Goal: Task Accomplishment & Management: Complete application form

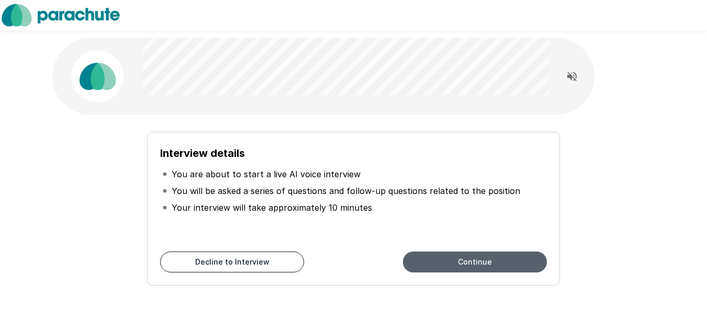
click at [431, 261] on button "Continue" at bounding box center [475, 262] width 144 height 21
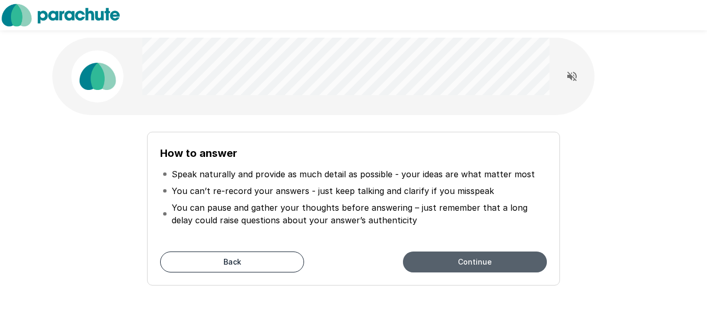
click at [451, 255] on button "Continue" at bounding box center [475, 262] width 144 height 21
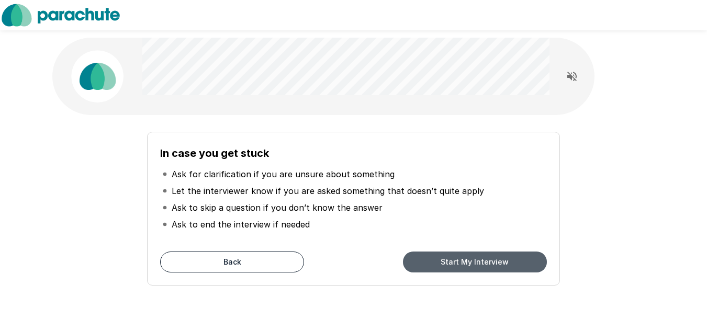
click at [458, 258] on button "Start My Interview" at bounding box center [475, 262] width 144 height 21
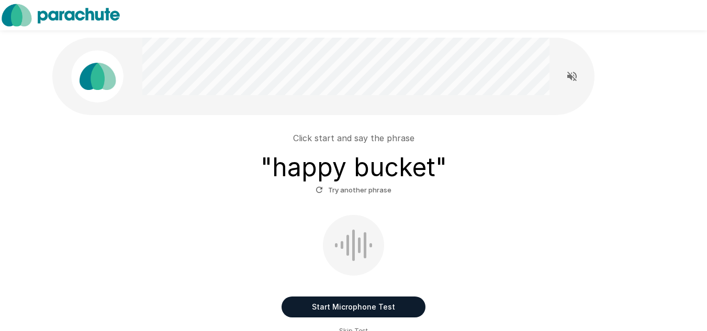
click at [359, 324] on div "Start Microphone Test Skip Test" at bounding box center [353, 275] width 594 height 121
click at [357, 310] on button "Start Microphone Test" at bounding box center [353, 307] width 144 height 21
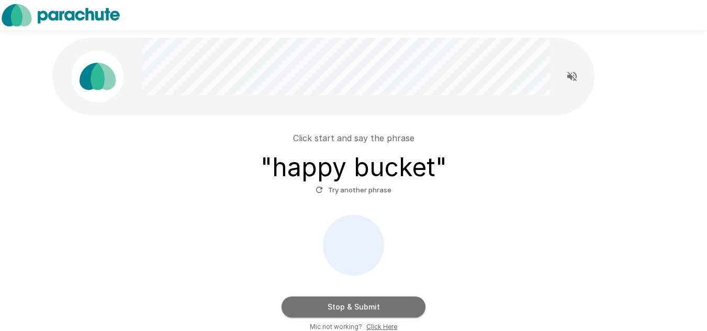
click at [355, 302] on button "Stop & Submit" at bounding box center [353, 307] width 144 height 21
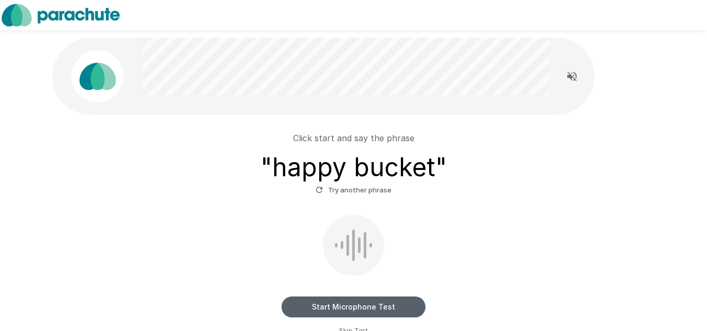
click at [340, 310] on button "Start Microphone Test" at bounding box center [353, 307] width 144 height 21
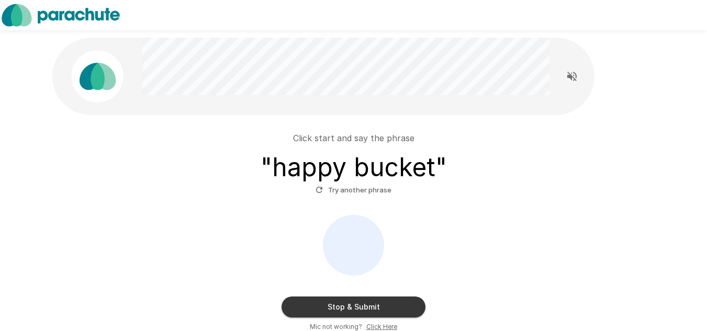
click at [343, 308] on button "Stop & Submit" at bounding box center [353, 307] width 144 height 21
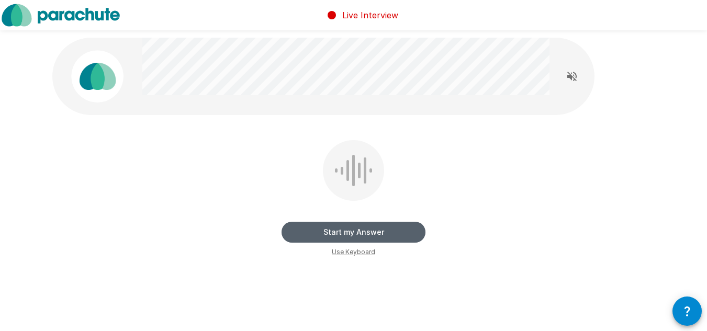
click at [375, 236] on button "Start my Answer" at bounding box center [353, 232] width 144 height 21
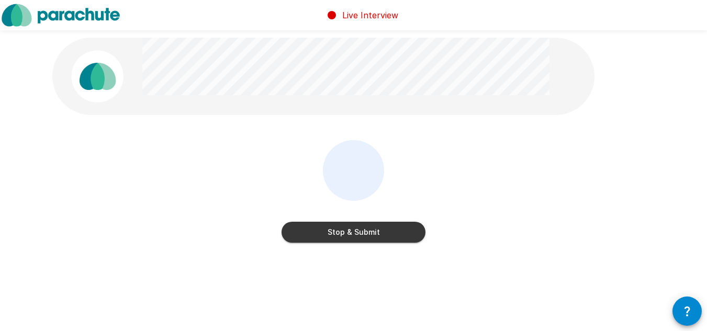
click at [379, 235] on button "Stop & Submit" at bounding box center [353, 232] width 144 height 21
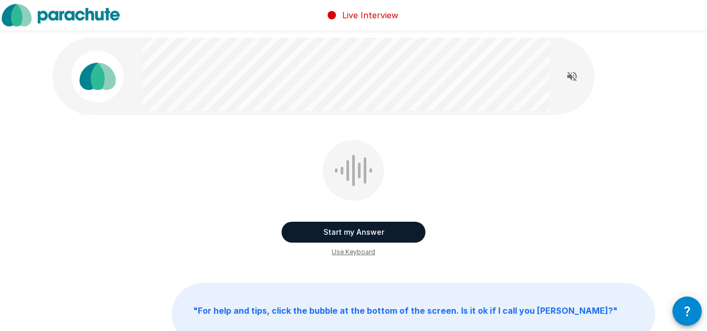
click at [375, 234] on button "Start my Answer" at bounding box center [353, 232] width 144 height 21
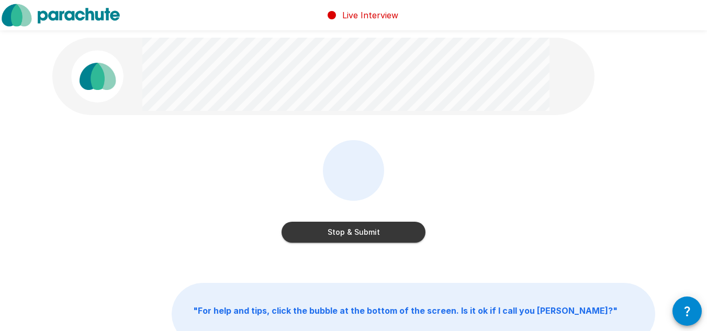
click at [375, 239] on button "Stop & Submit" at bounding box center [353, 232] width 144 height 21
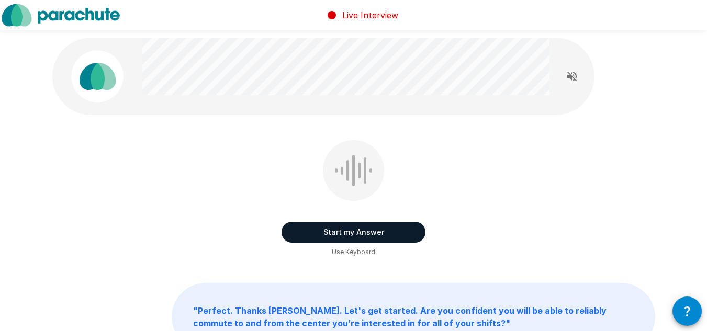
click at [375, 239] on button "Start my Answer" at bounding box center [353, 232] width 144 height 21
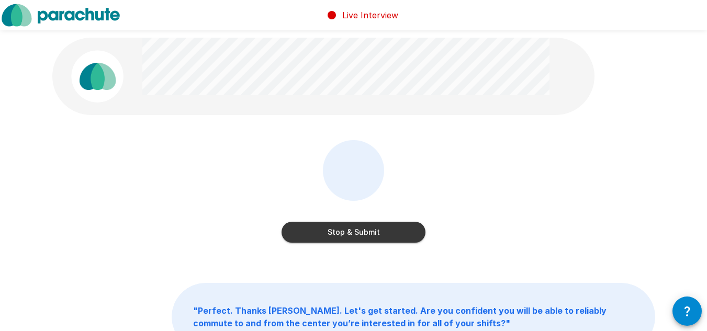
click at [375, 239] on button "Stop & Submit" at bounding box center [353, 232] width 144 height 21
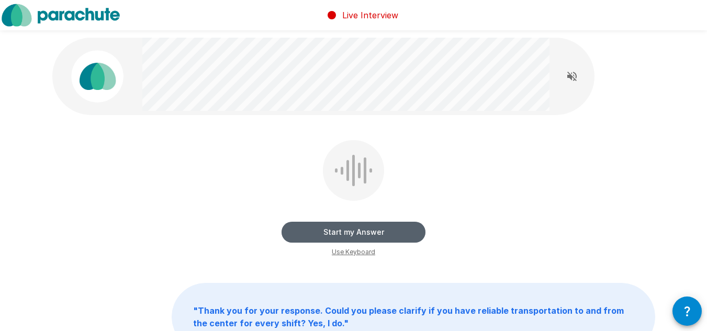
click at [375, 239] on button "Start my Answer" at bounding box center [353, 232] width 144 height 21
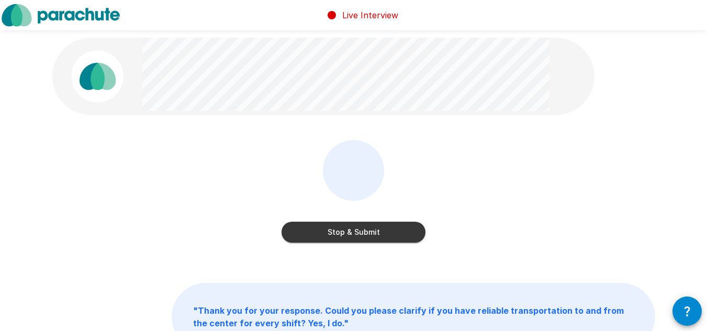
click at [375, 238] on button "Stop & Submit" at bounding box center [353, 232] width 144 height 21
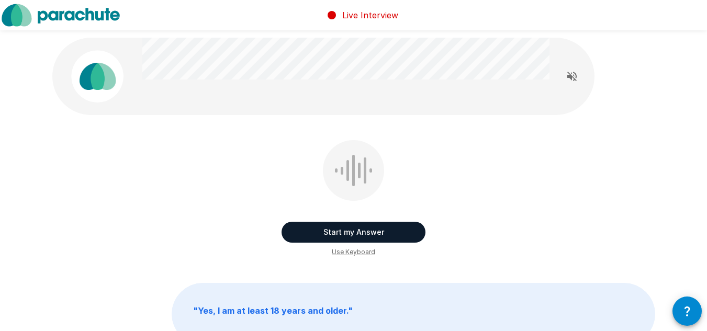
click at [375, 238] on button "Start my Answer" at bounding box center [353, 232] width 144 height 21
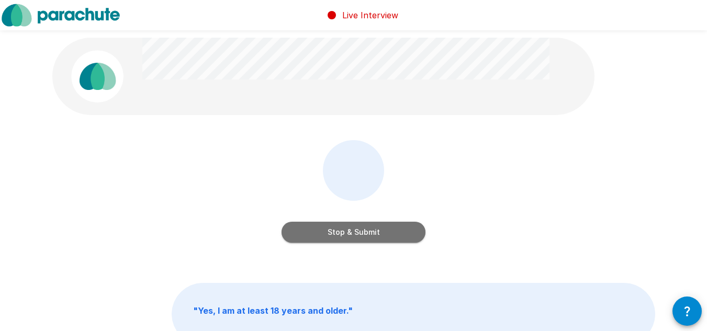
click at [375, 238] on button "Stop & Submit" at bounding box center [353, 232] width 144 height 21
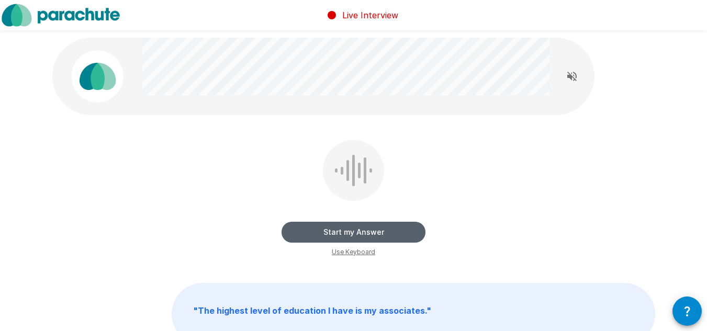
click at [375, 237] on button "Start my Answer" at bounding box center [353, 232] width 144 height 21
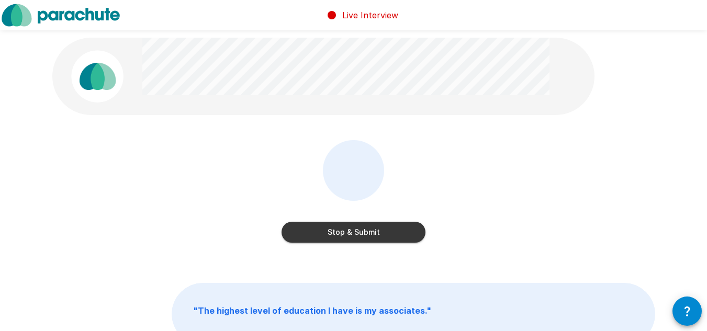
click at [375, 237] on button "Stop & Submit" at bounding box center [353, 232] width 144 height 21
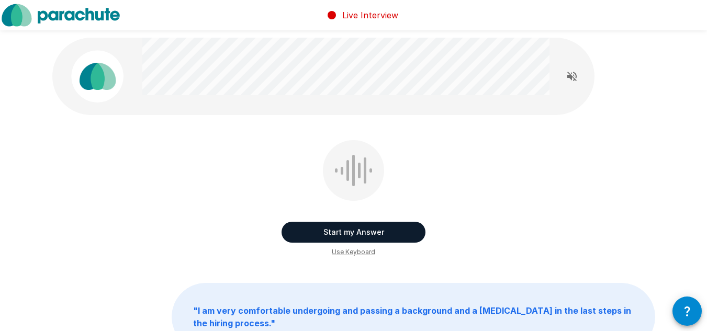
click at [376, 236] on button "Start my Answer" at bounding box center [353, 232] width 144 height 21
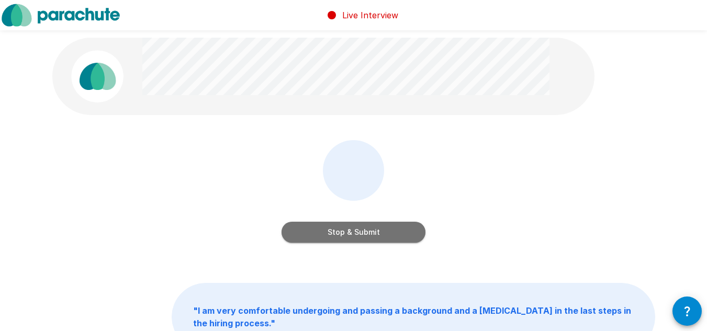
click at [376, 236] on button "Stop & Submit" at bounding box center [353, 232] width 144 height 21
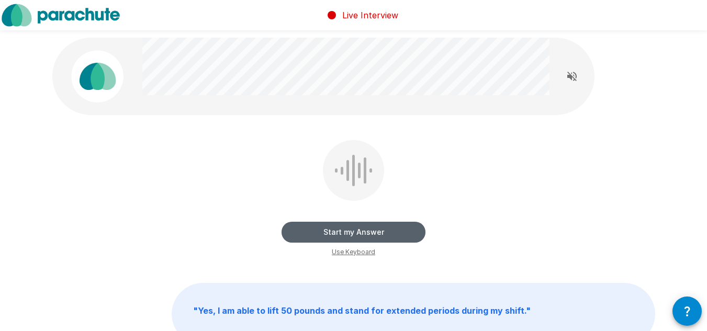
click at [376, 236] on button "Start my Answer" at bounding box center [353, 232] width 144 height 21
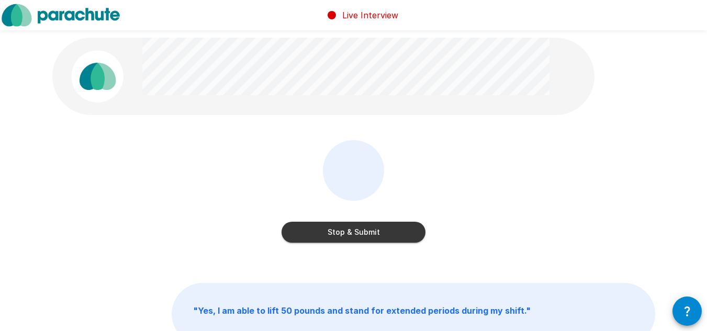
click at [376, 236] on button "Stop & Submit" at bounding box center [353, 232] width 144 height 21
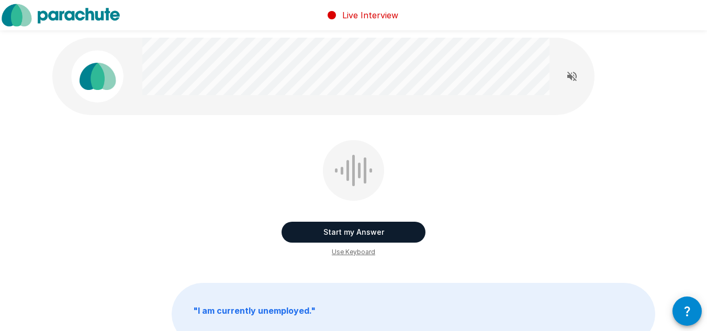
click at [376, 236] on button "Start my Answer" at bounding box center [353, 232] width 144 height 21
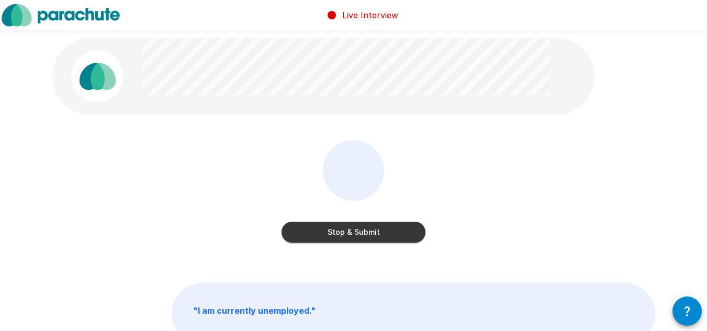
click at [379, 236] on button "Stop & Submit" at bounding box center [353, 232] width 144 height 21
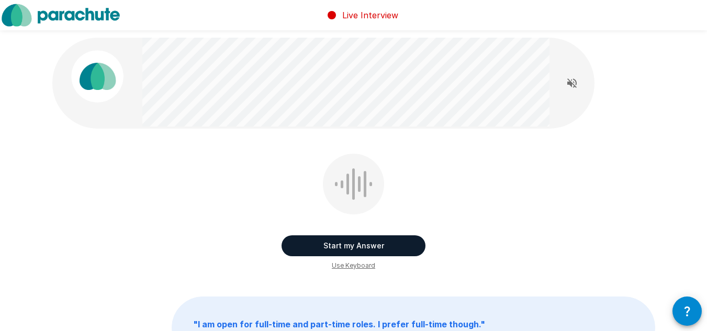
click at [333, 250] on button "Start my Answer" at bounding box center [353, 245] width 144 height 21
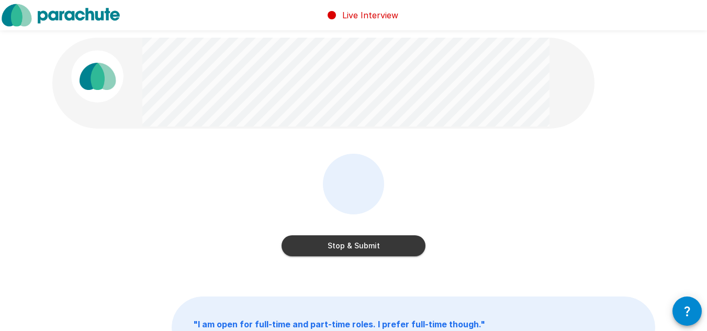
click at [333, 250] on button "Stop & Submit" at bounding box center [353, 245] width 144 height 21
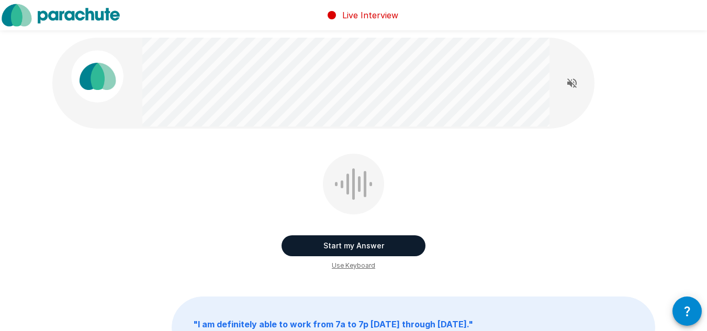
click at [333, 250] on button "Start my Answer" at bounding box center [353, 245] width 144 height 21
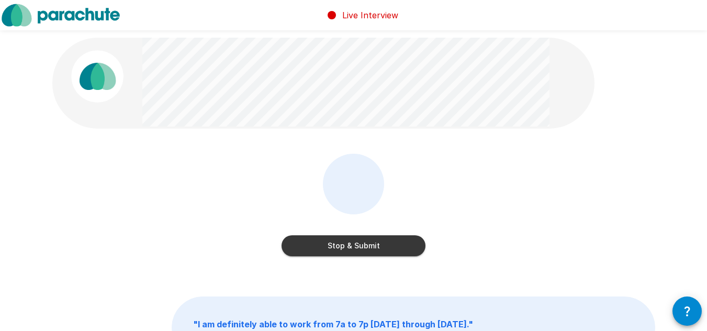
click at [333, 250] on button "Stop & Submit" at bounding box center [353, 245] width 144 height 21
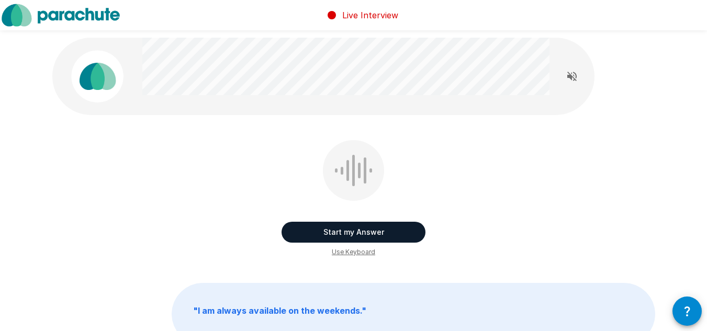
click at [332, 240] on button "Start my Answer" at bounding box center [353, 232] width 144 height 21
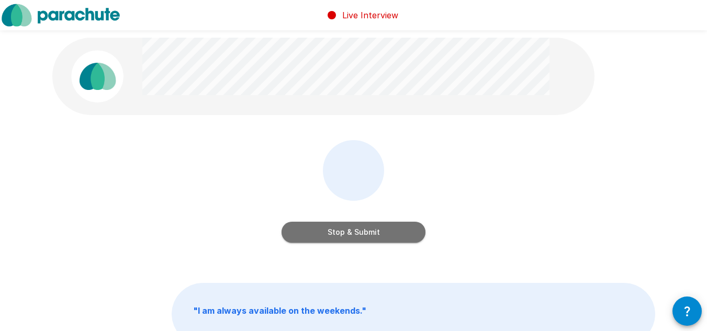
click at [332, 240] on button "Stop & Submit" at bounding box center [353, 232] width 144 height 21
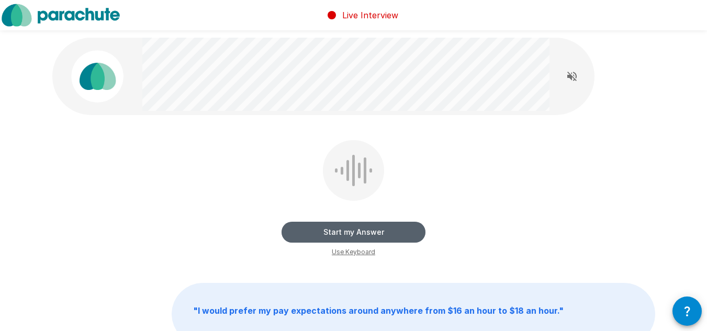
click at [338, 231] on button "Start my Answer" at bounding box center [353, 232] width 144 height 21
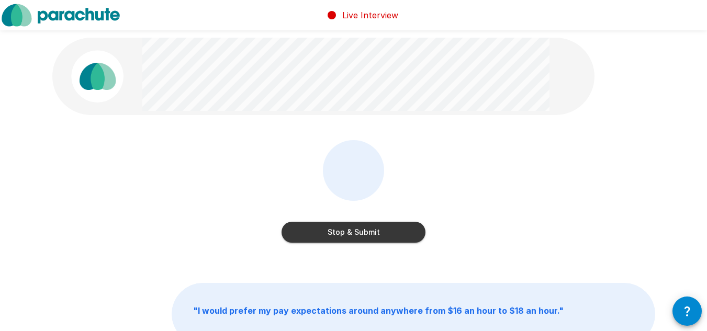
click at [338, 231] on button "Stop & Submit" at bounding box center [353, 232] width 144 height 21
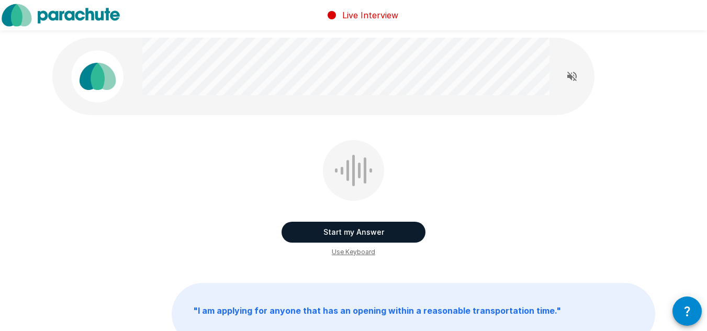
drag, startPoint x: 334, startPoint y: 220, endPoint x: 327, endPoint y: 229, distance: 11.1
click at [329, 227] on div "Start my Answer" at bounding box center [353, 222] width 144 height 42
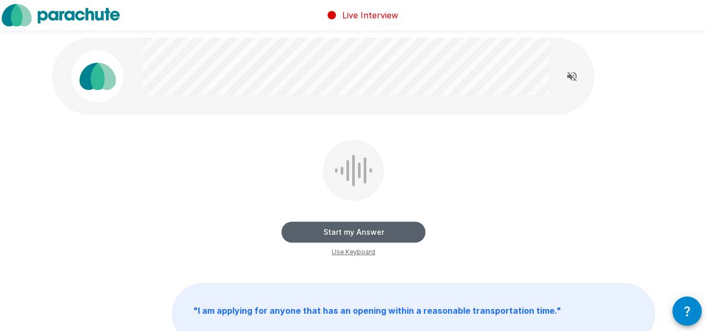
click at [327, 230] on button "Start my Answer" at bounding box center [353, 232] width 144 height 21
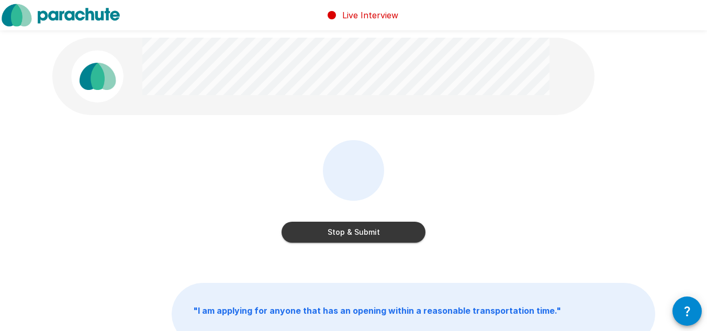
click at [328, 232] on button "Stop & Submit" at bounding box center [353, 232] width 144 height 21
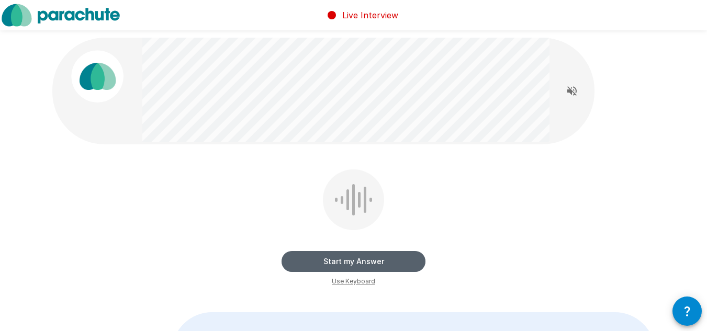
click at [319, 267] on button "Start my Answer" at bounding box center [353, 261] width 144 height 21
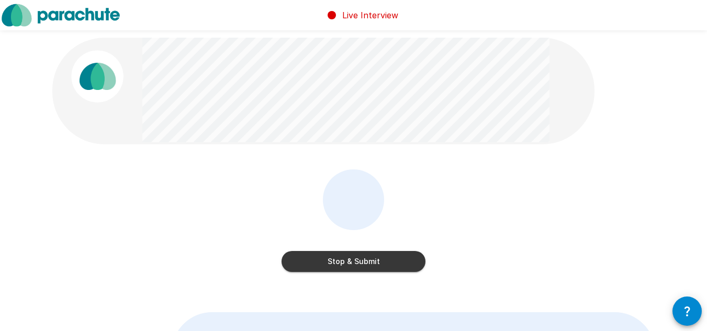
click at [331, 251] on div "Stop & Submit" at bounding box center [353, 251] width 144 height 42
click at [330, 259] on button "Stop & Submit" at bounding box center [353, 261] width 144 height 21
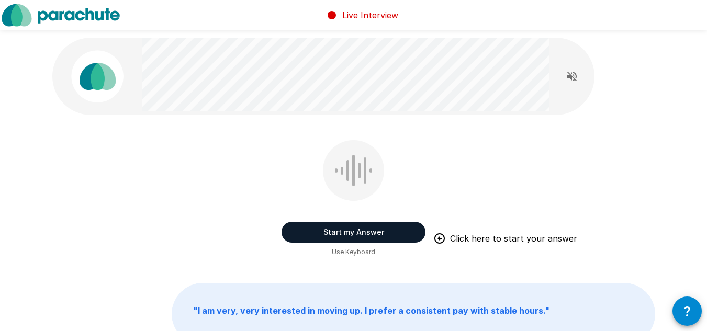
click at [357, 233] on button "Start my Answer" at bounding box center [353, 232] width 144 height 21
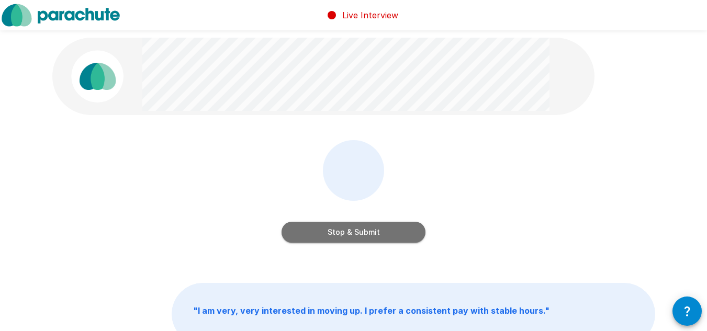
click at [357, 233] on button "Stop & Submit" at bounding box center [353, 232] width 144 height 21
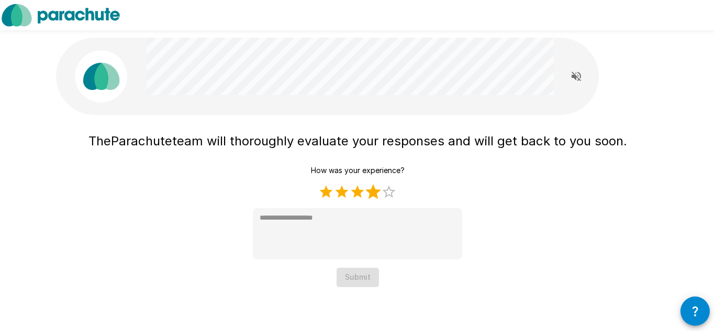
drag, startPoint x: 377, startPoint y: 192, endPoint x: 383, endPoint y: 191, distance: 6.4
click at [383, 191] on span "1 Star 2 Stars 3 Stars 4 Stars 5 Stars Empty" at bounding box center [357, 192] width 78 height 16
click at [374, 195] on label "4 Stars" at bounding box center [373, 192] width 16 height 16
type textarea "*"
drag, startPoint x: 376, startPoint y: 265, endPoint x: 374, endPoint y: 270, distance: 6.3
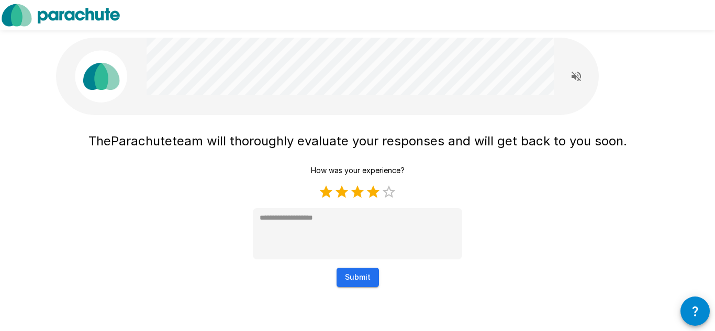
click at [375, 268] on div "How was your experience? 1 Star 2 Stars 3 Stars 4 Stars 5 Stars Empty * Submit" at bounding box center [357, 224] width 209 height 126
click at [374, 272] on button "Submit" at bounding box center [357, 277] width 42 height 19
